Goal: Information Seeking & Learning: Learn about a topic

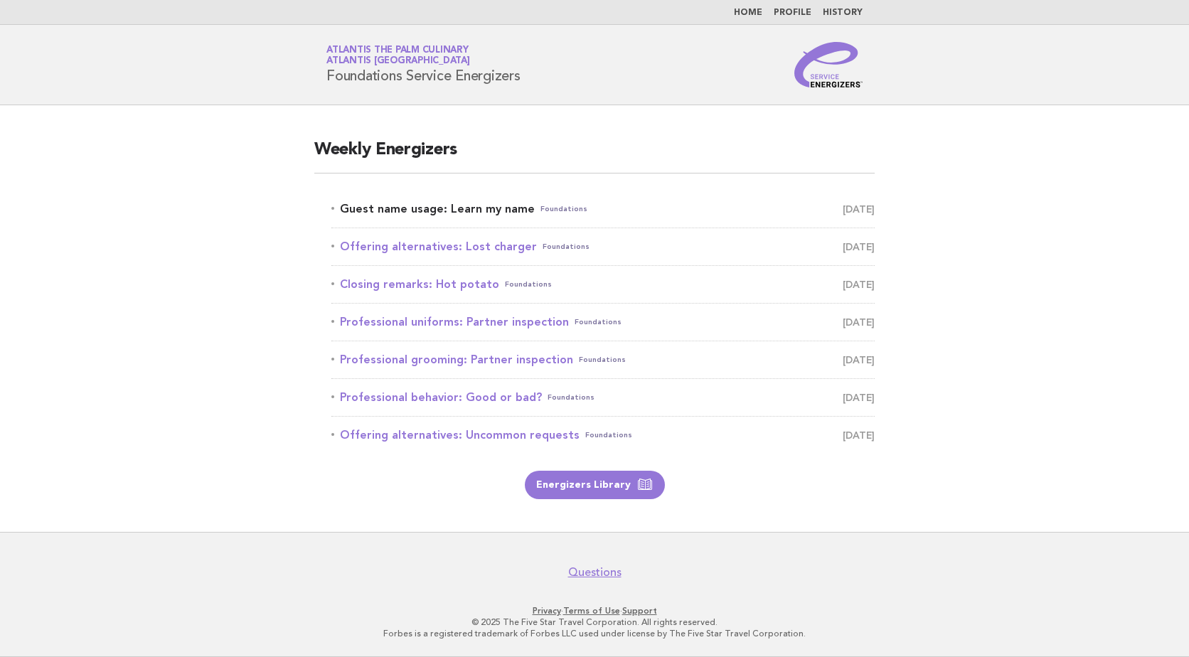
click at [843, 208] on span "September 28" at bounding box center [859, 209] width 32 height 20
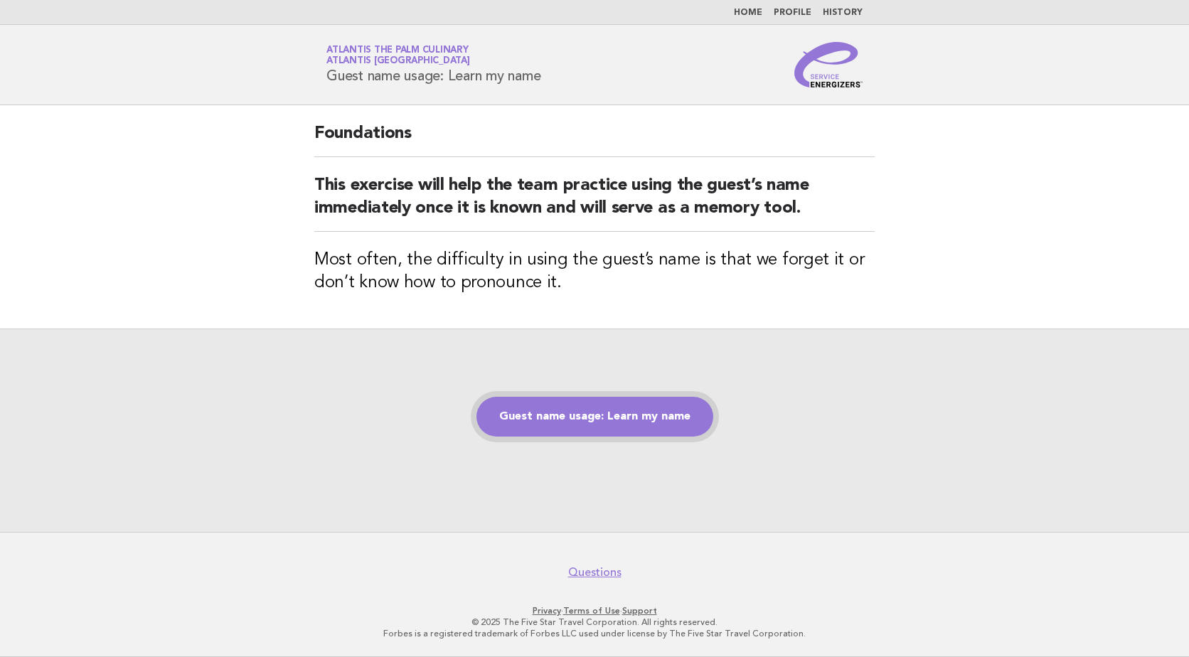
click at [590, 420] on link "Guest name usage: Learn my name" at bounding box center [594, 417] width 237 height 40
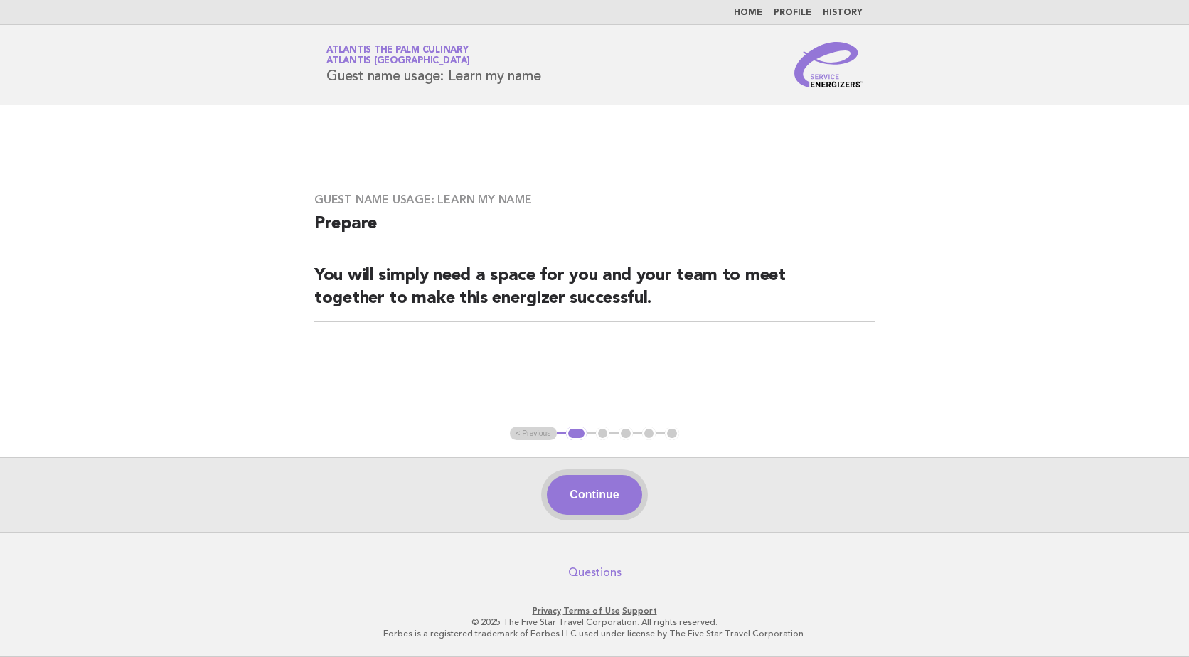
click at [608, 507] on button "Continue" at bounding box center [594, 495] width 95 height 40
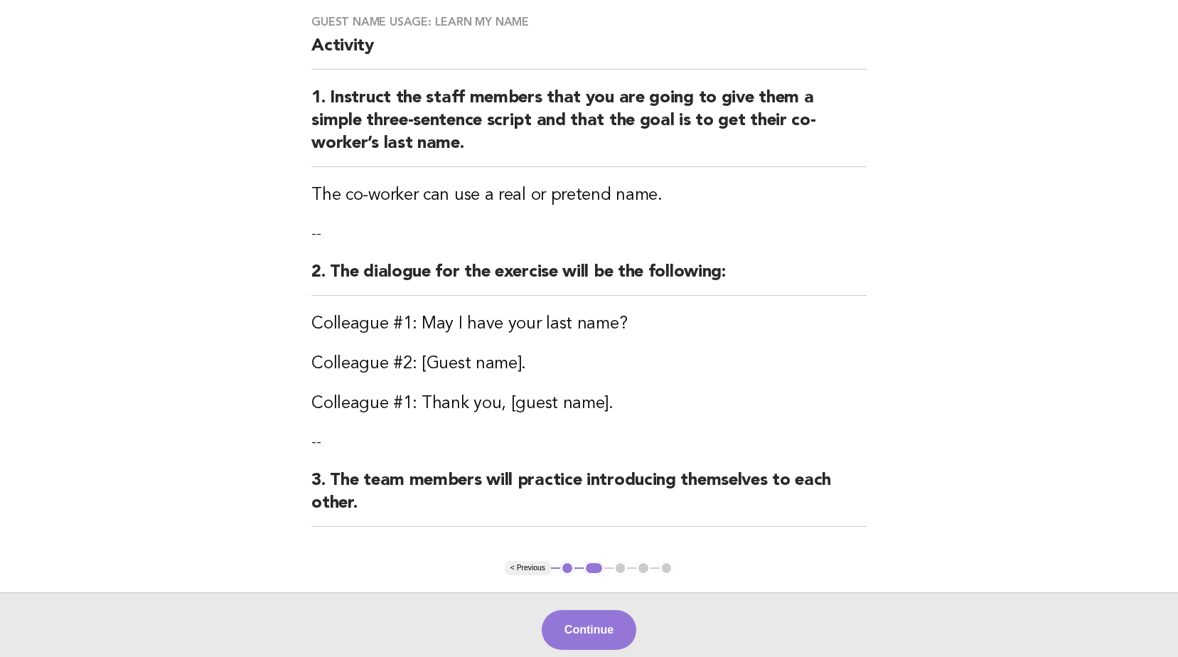
scroll to position [142, 0]
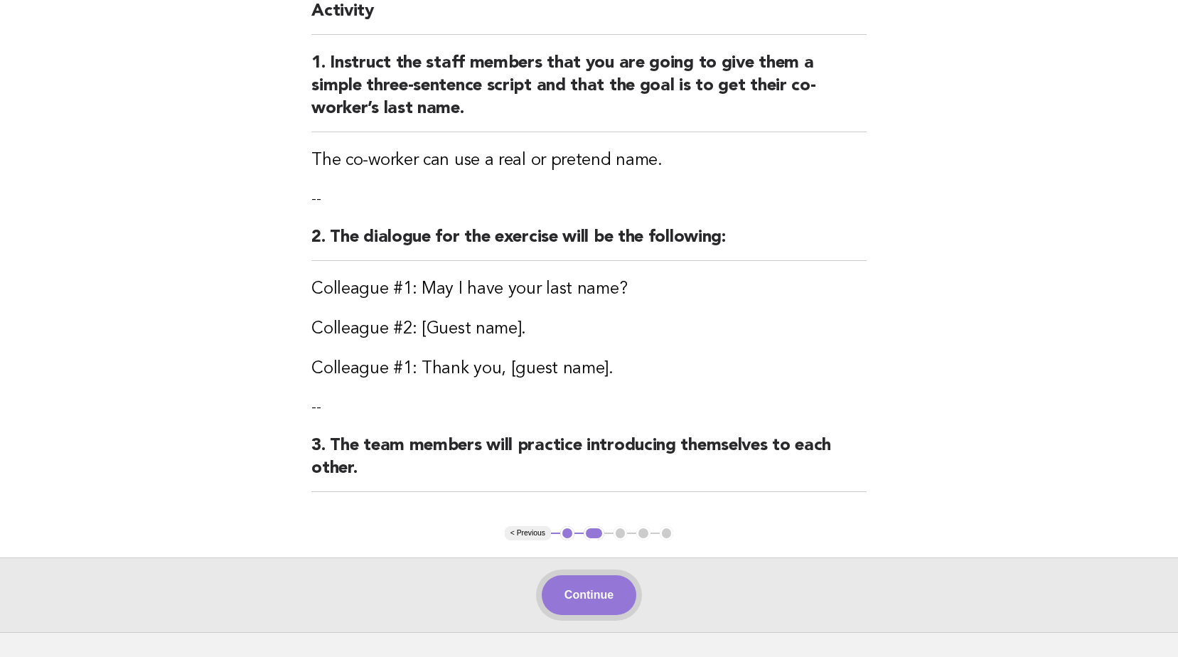
click at [585, 598] on button "Continue" at bounding box center [589, 595] width 95 height 40
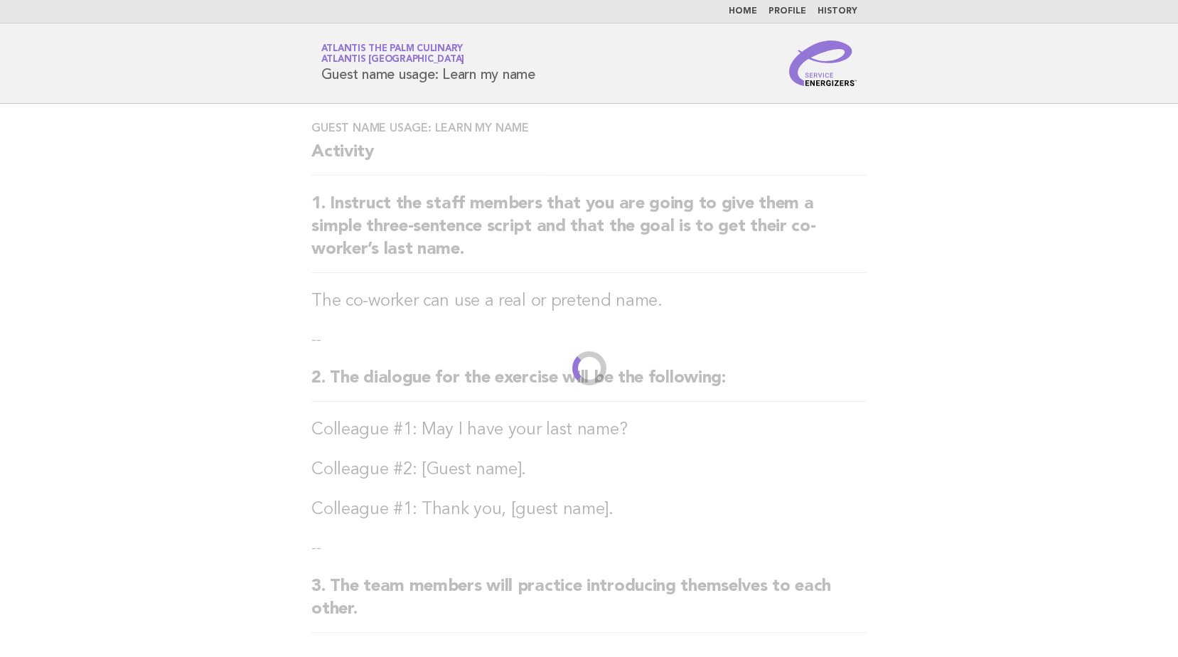
scroll to position [0, 0]
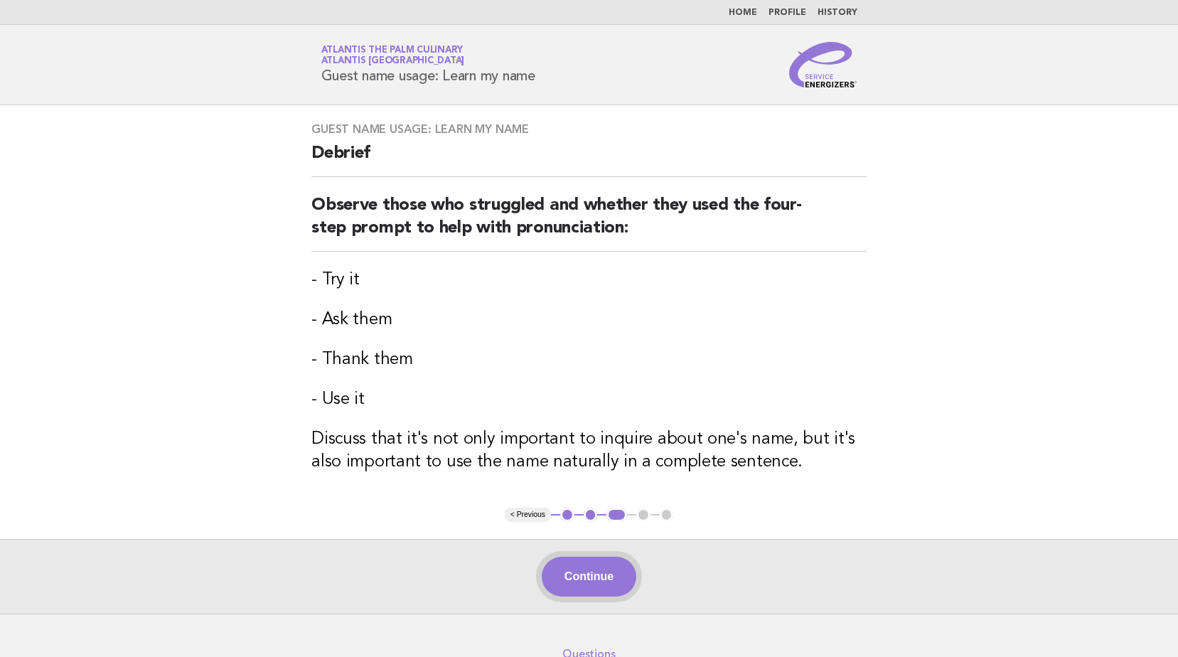
click at [601, 562] on button "Continue" at bounding box center [589, 577] width 95 height 40
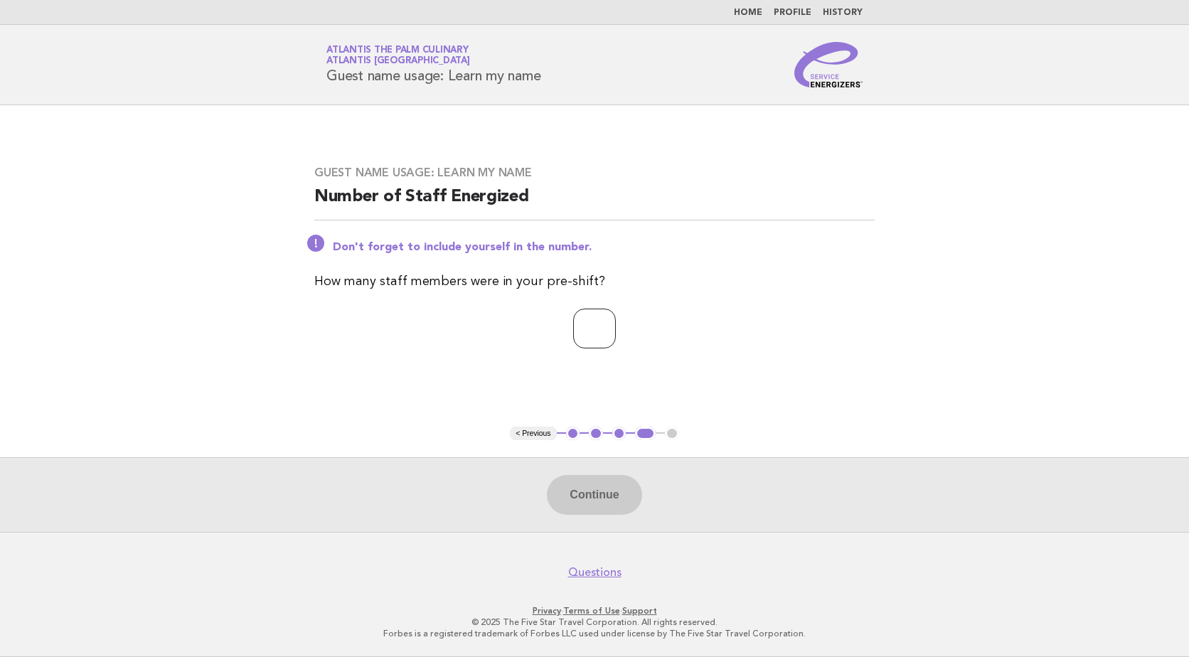
click at [616, 334] on input "number" at bounding box center [594, 329] width 43 height 40
type input "**"
click at [594, 499] on button "Continue" at bounding box center [594, 495] width 95 height 40
